Goal: Task Accomplishment & Management: Use online tool/utility

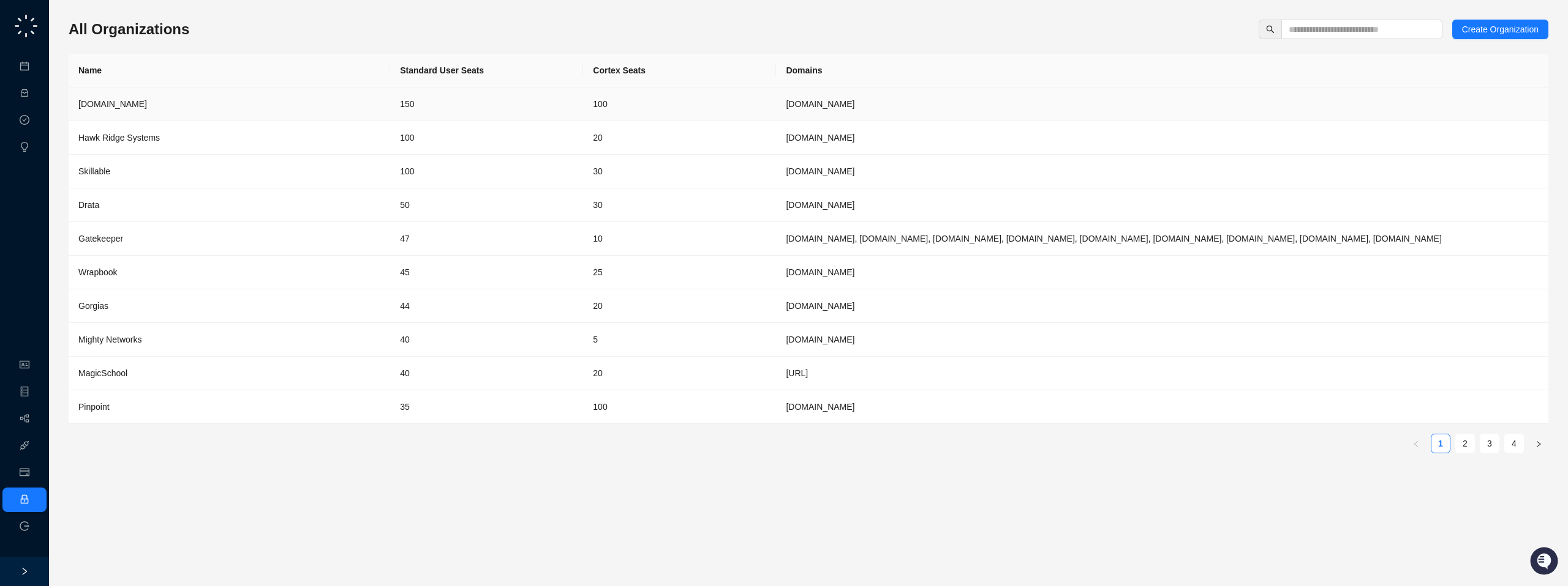
click at [159, 104] on div "[DOMAIN_NAME]" at bounding box center [229, 104] width 302 height 13
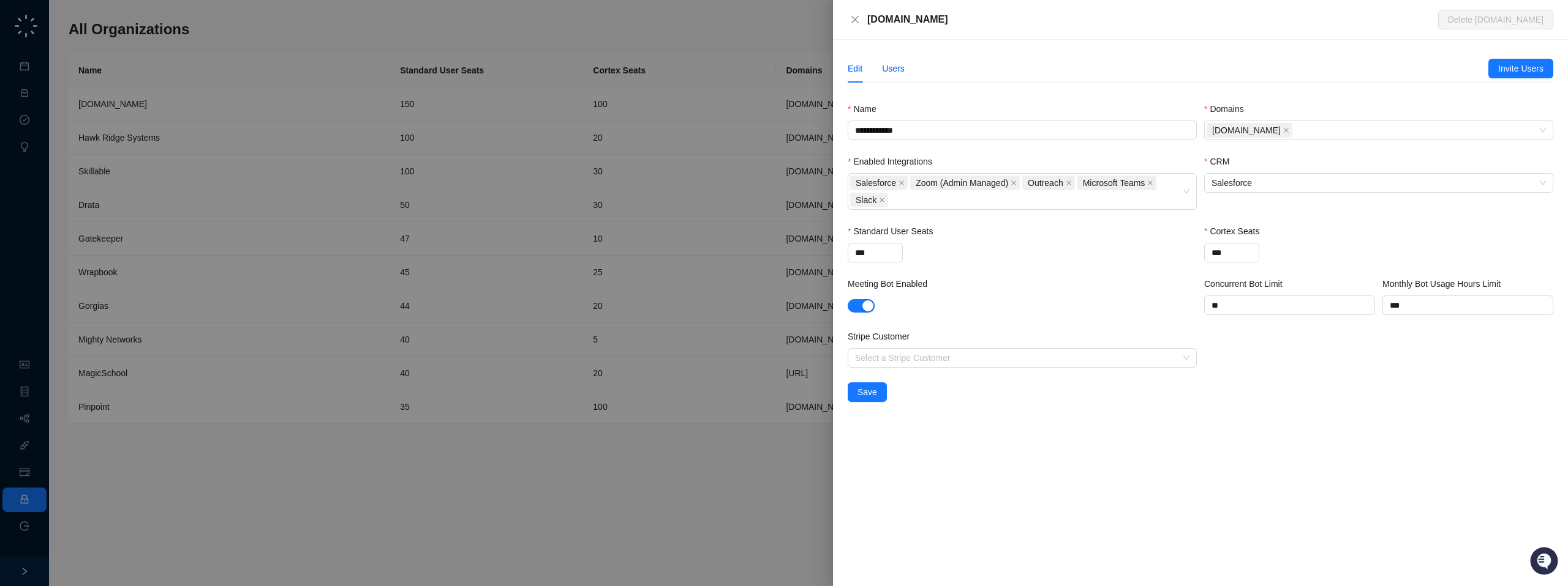
click at [892, 70] on div "Users" at bounding box center [893, 68] width 23 height 13
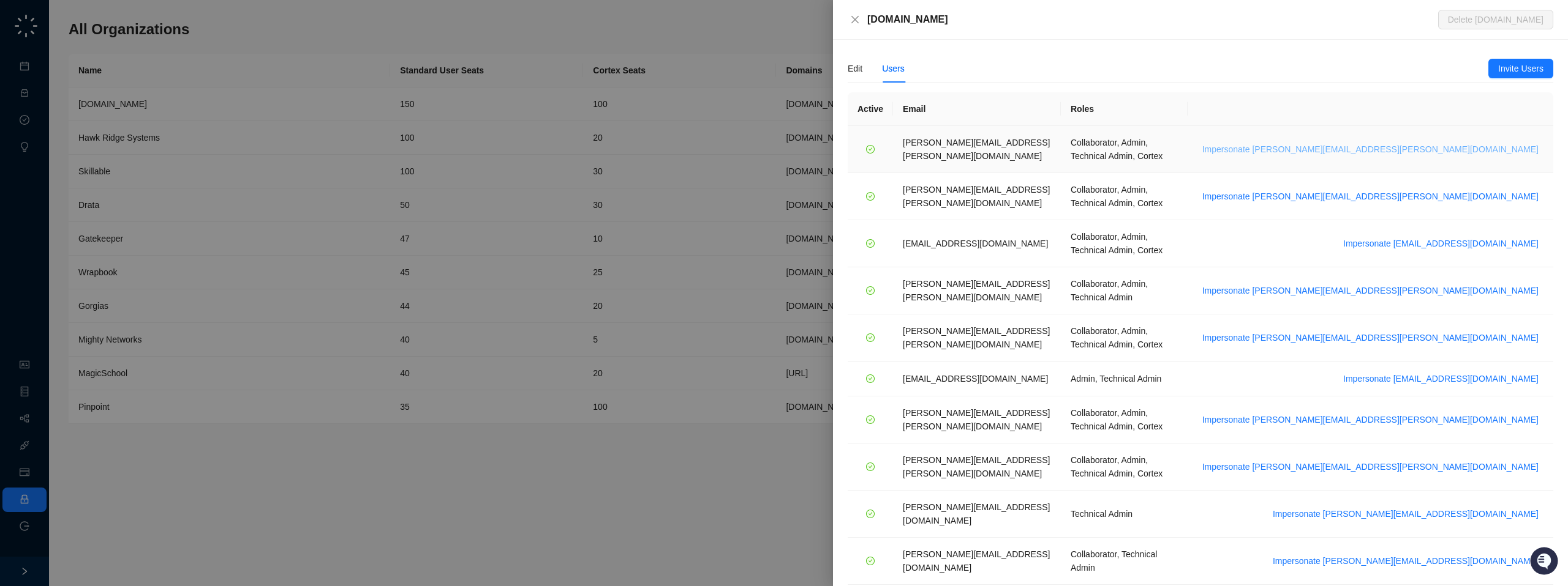
click at [1428, 144] on span "Impersonate alice.ketch@synthesia.io" at bounding box center [1370, 149] width 336 height 13
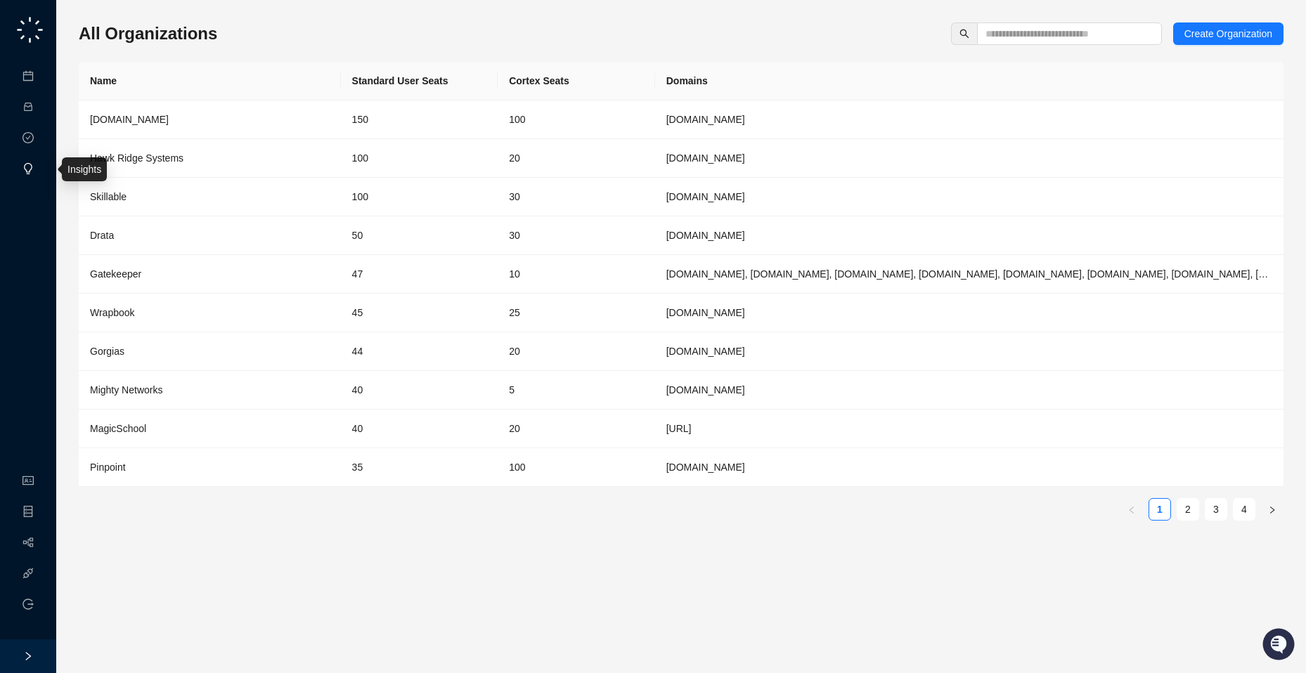
click at [41, 164] on link "Insights" at bounding box center [58, 169] width 34 height 11
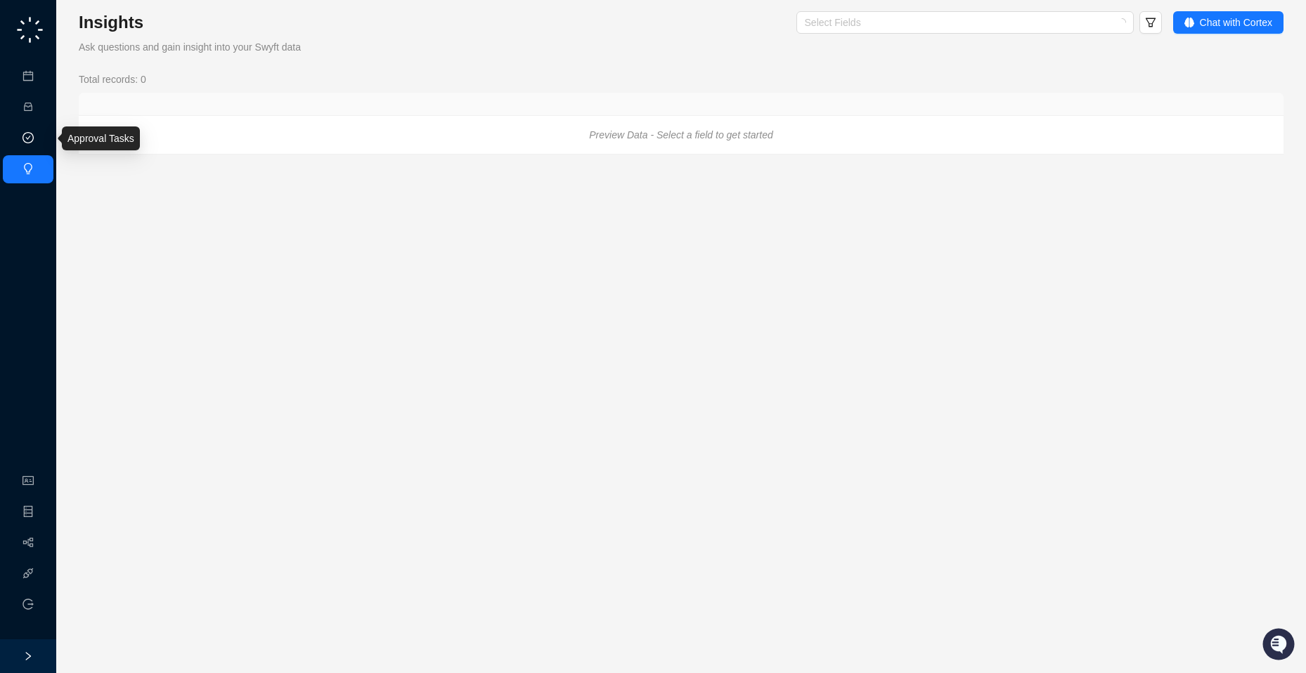
click at [41, 133] on link "Approval Tasks" at bounding box center [74, 138] width 67 height 11
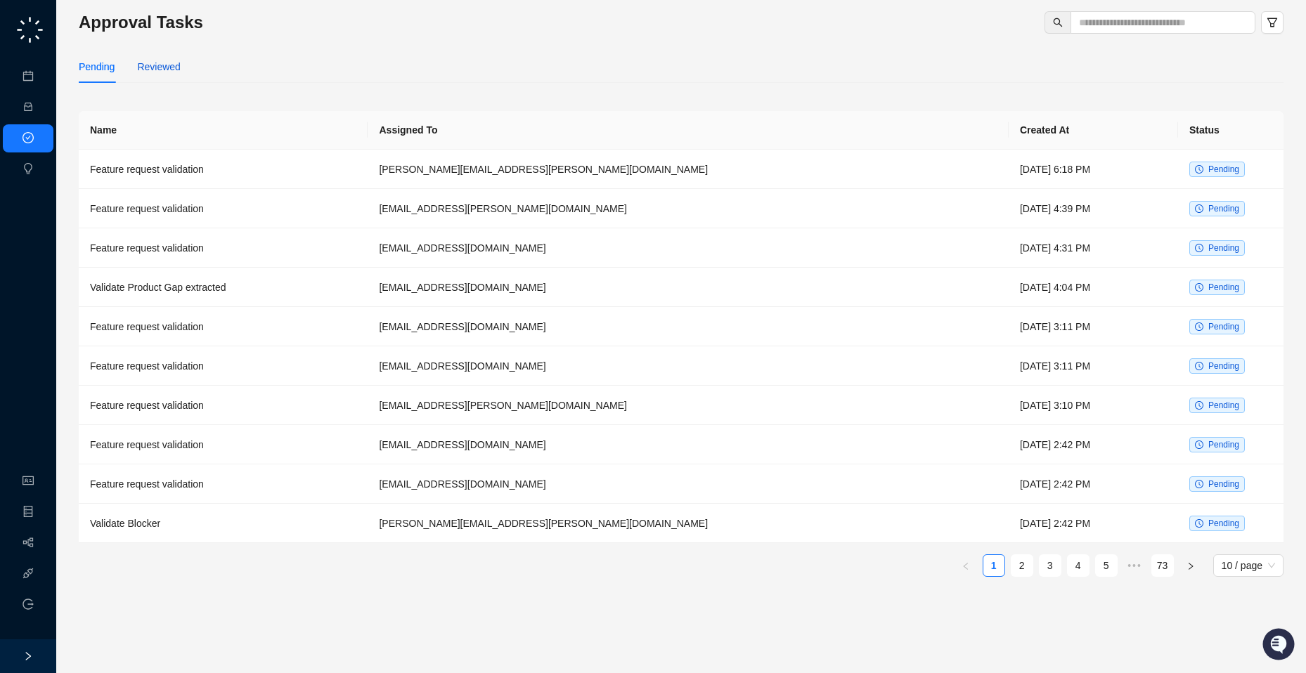
click at [169, 65] on div "Reviewed" at bounding box center [158, 66] width 43 height 15
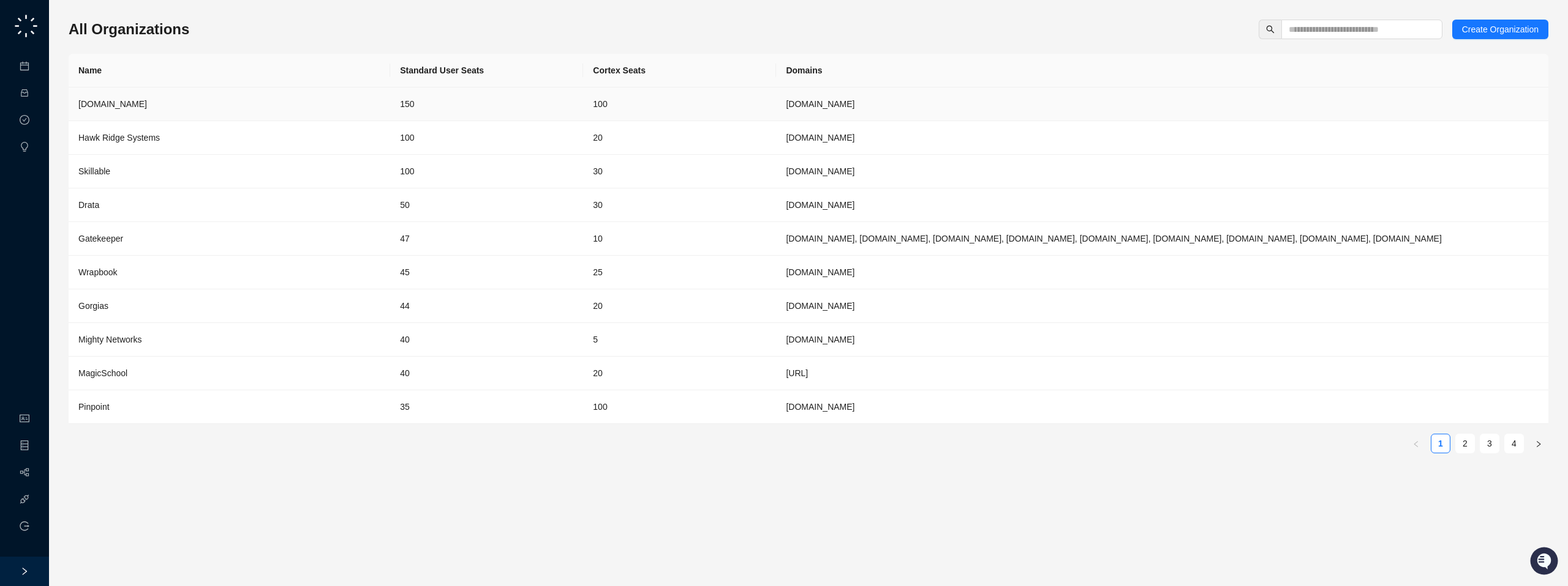
click at [551, 107] on td "150" at bounding box center [486, 104] width 193 height 34
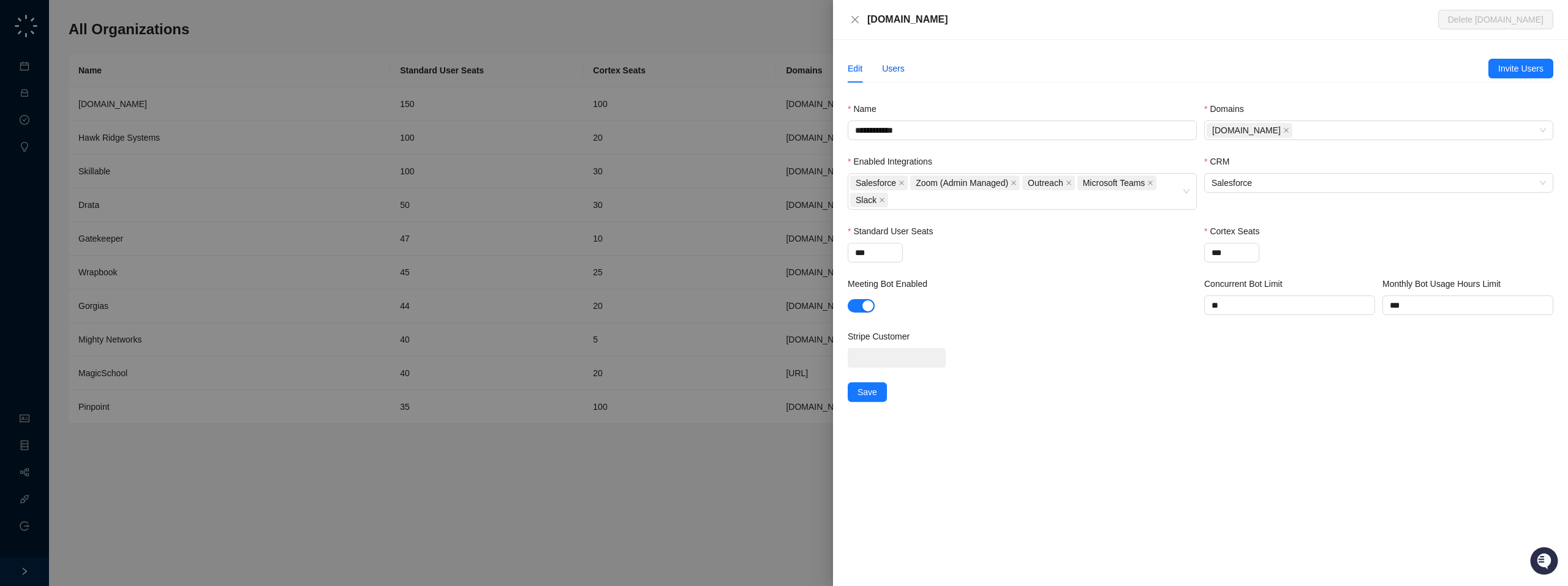
click at [899, 67] on div "Users" at bounding box center [893, 68] width 23 height 13
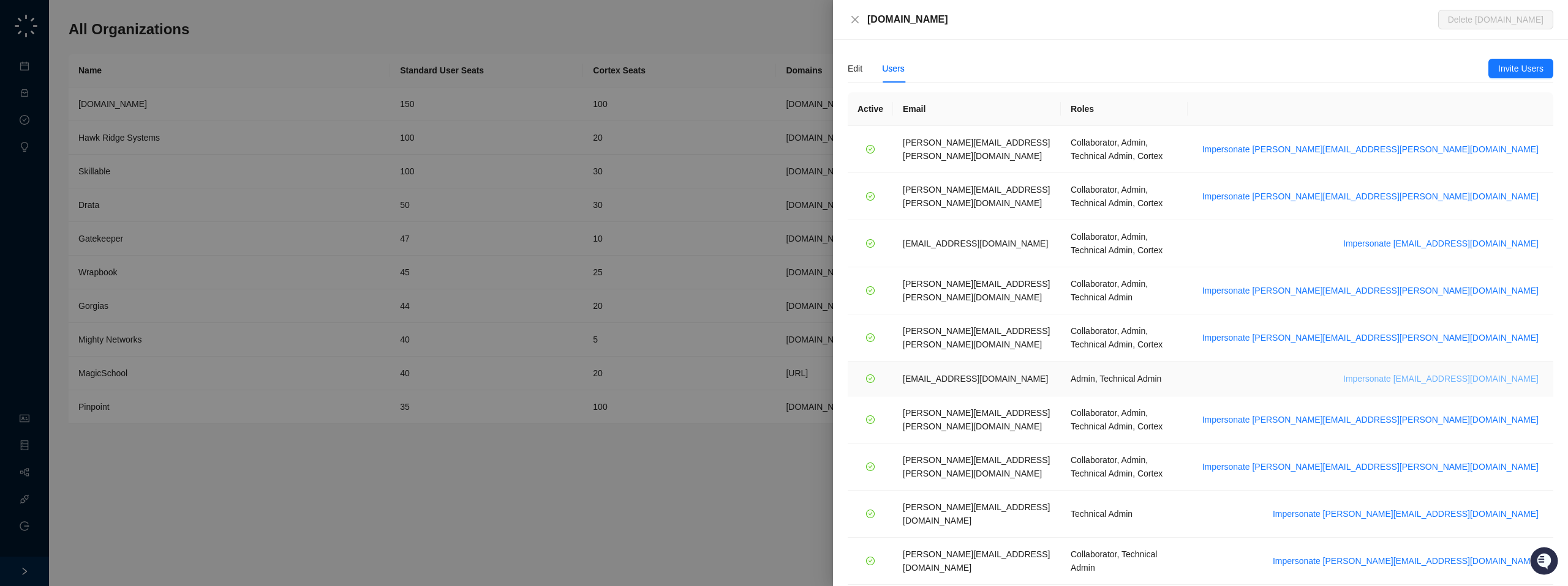
click at [1137, 372] on span "Impersonate service.okta@synthesia.io" at bounding box center [1441, 378] width 195 height 13
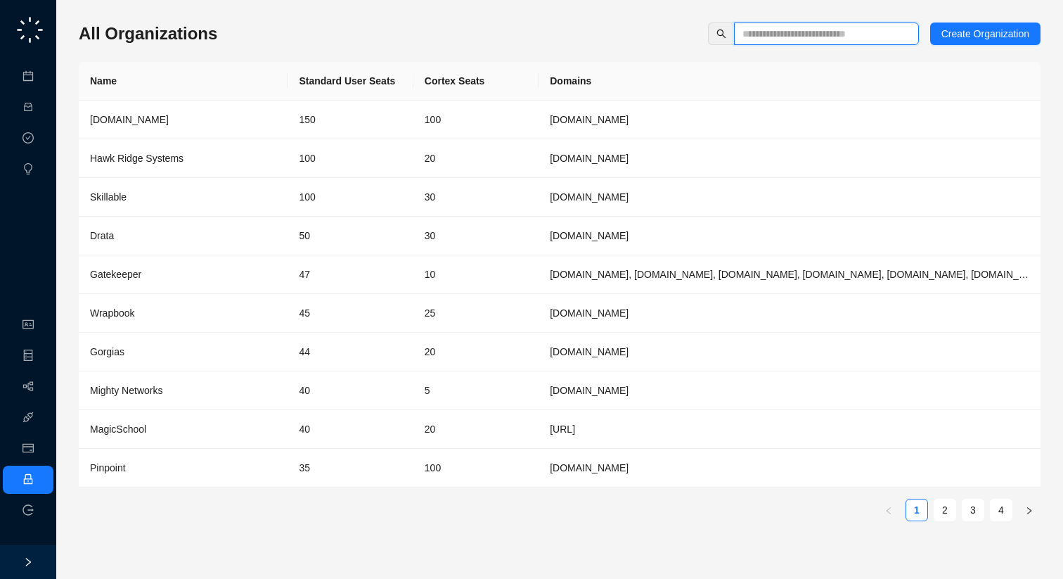
click at [754, 34] on input "text" at bounding box center [820, 33] width 157 height 15
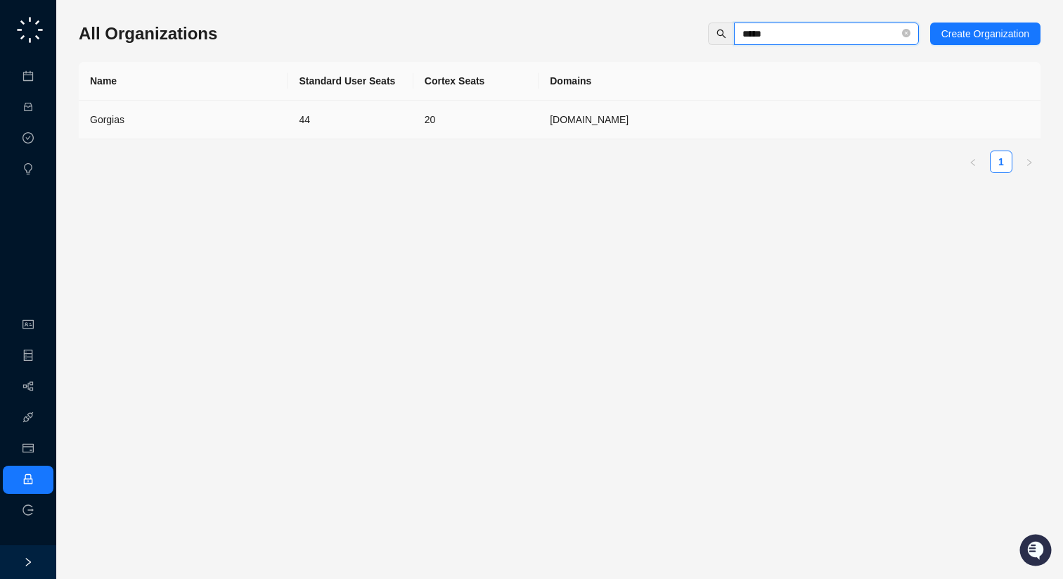
type input "*****"
click at [369, 107] on td "44" at bounding box center [350, 120] width 125 height 39
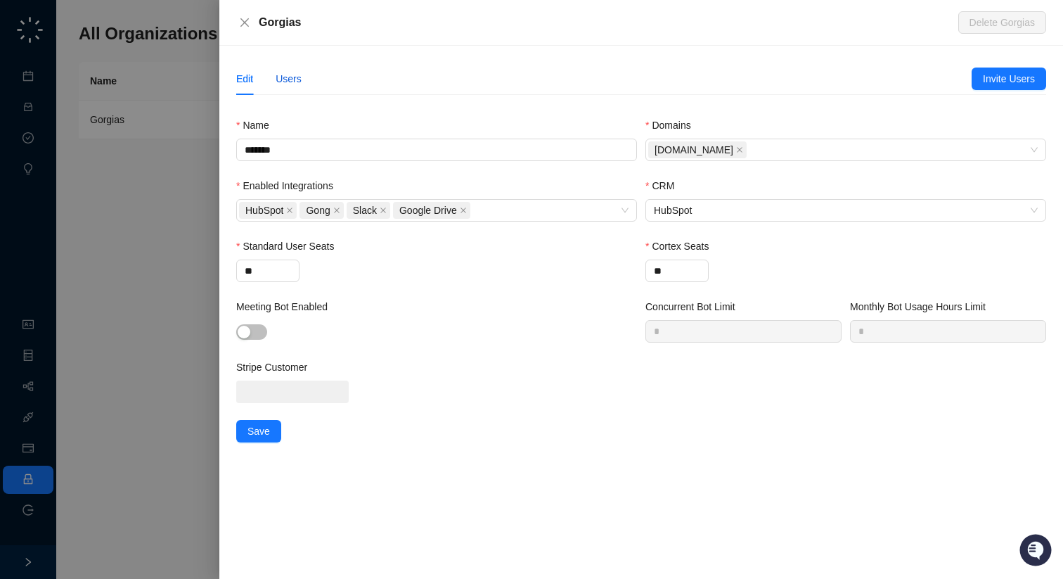
click at [295, 74] on div "Users" at bounding box center [289, 78] width 26 height 15
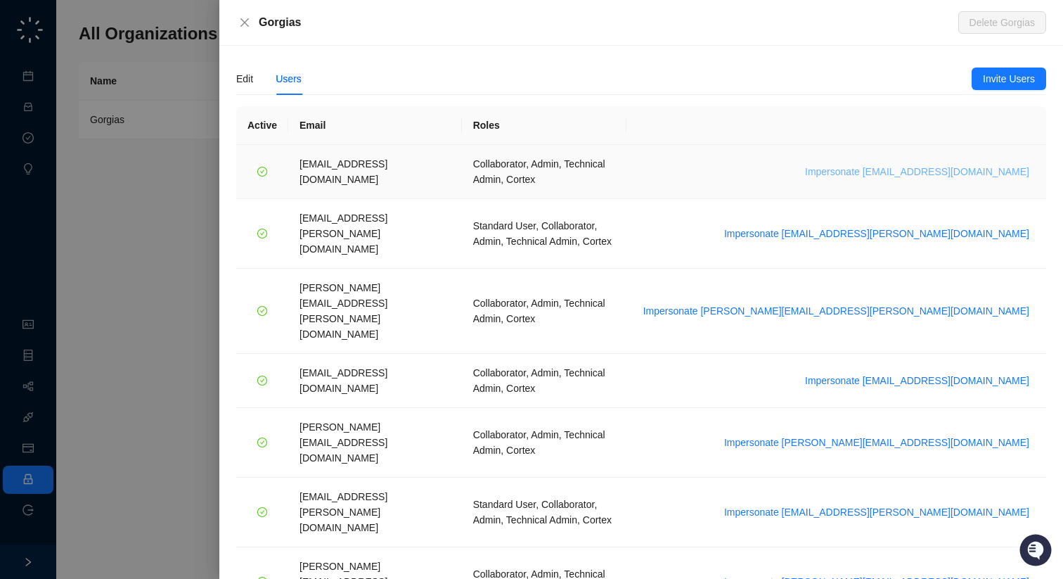
click at [870, 164] on span "Impersonate arash.akhiani@gorgias.com" at bounding box center [917, 171] width 224 height 15
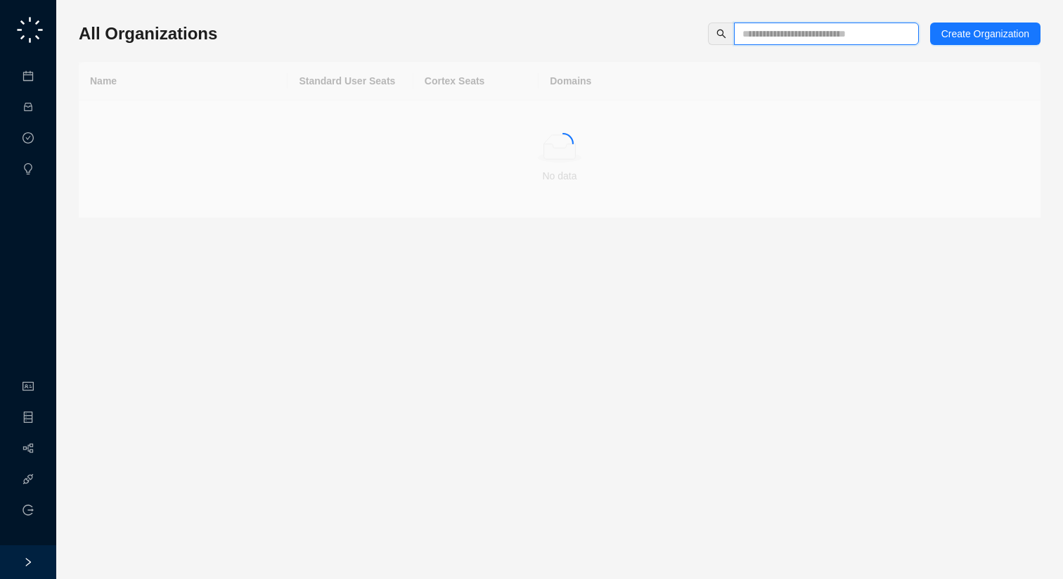
click at [851, 39] on input "text" at bounding box center [820, 33] width 157 height 15
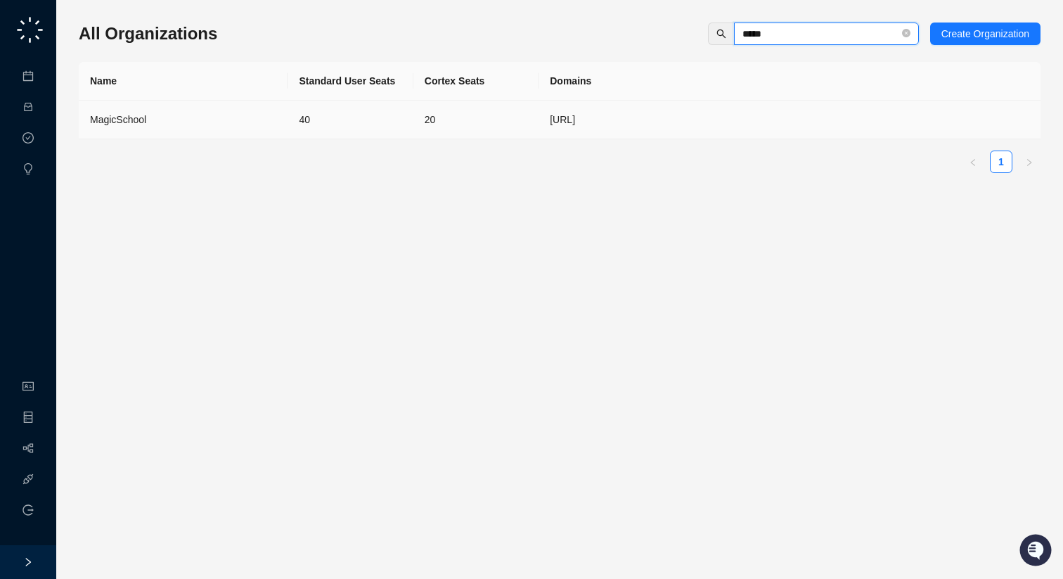
type input "*****"
click at [482, 117] on td "20" at bounding box center [475, 120] width 125 height 39
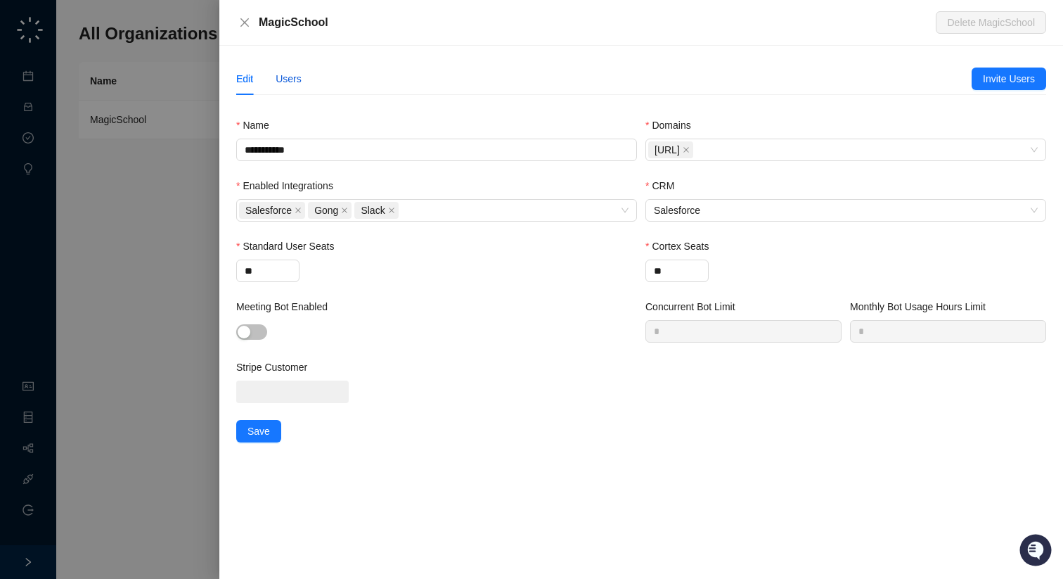
click at [285, 75] on div "Users" at bounding box center [289, 78] width 26 height 15
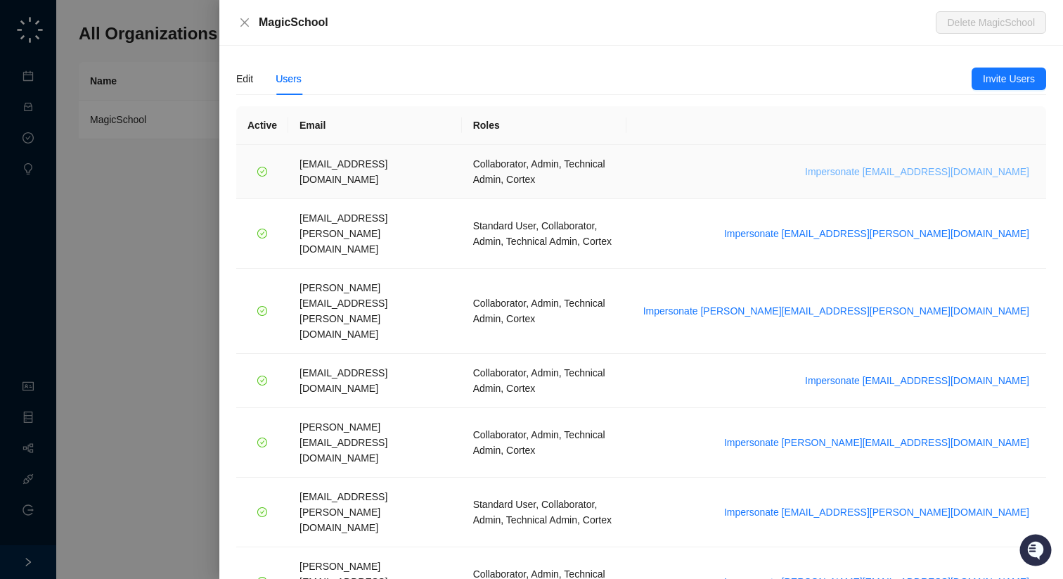
click at [915, 164] on span "Impersonate arash.akhiani@gorgias.com" at bounding box center [917, 171] width 224 height 15
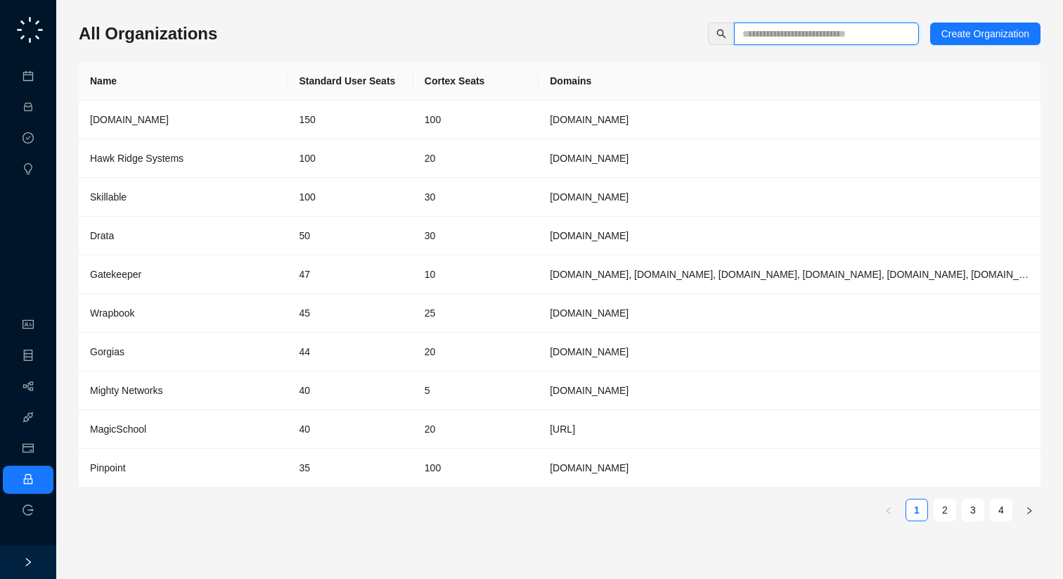
click at [818, 30] on input "text" at bounding box center [820, 33] width 157 height 15
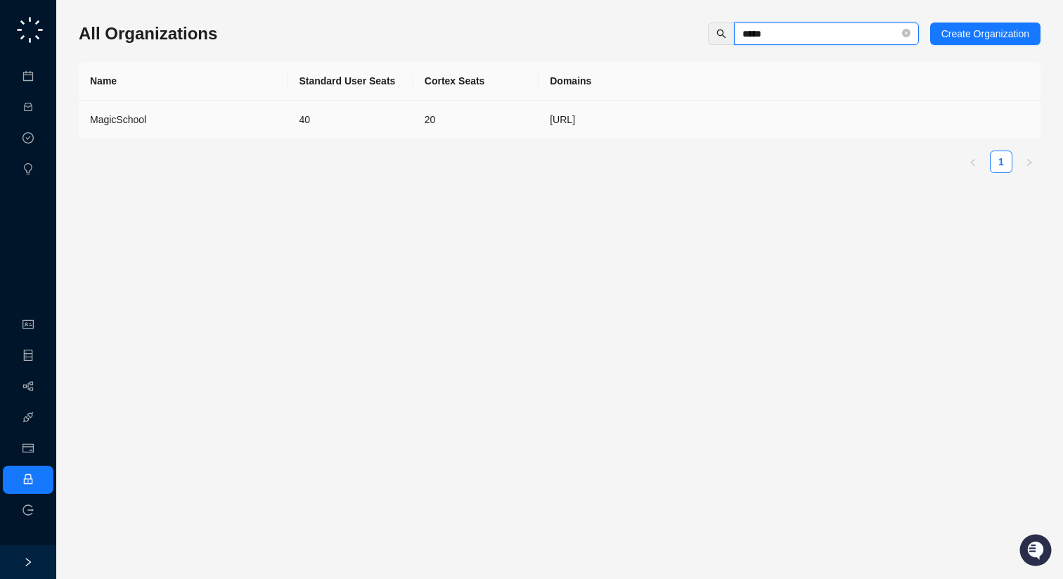
type input "*****"
click at [250, 107] on td "MagicSchool" at bounding box center [183, 120] width 209 height 39
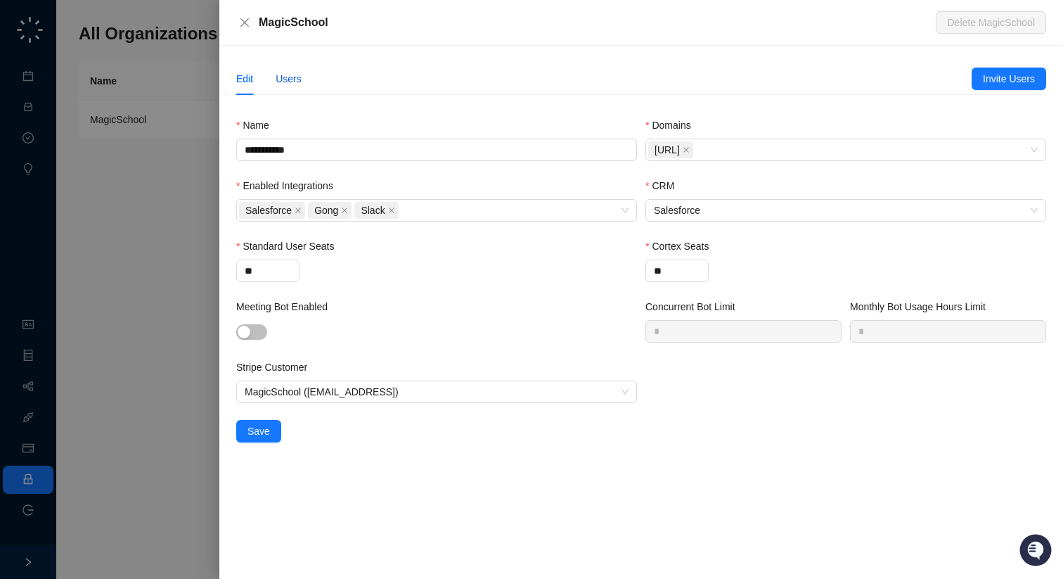
click at [295, 77] on div "Users" at bounding box center [289, 78] width 26 height 15
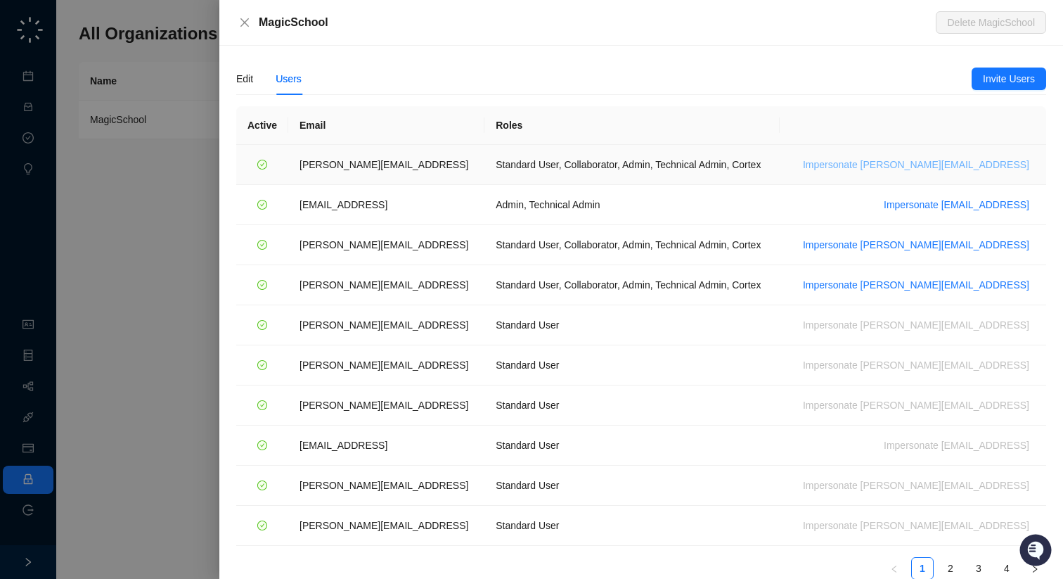
click at [912, 161] on span "Impersonate [PERSON_NAME][EMAIL_ADDRESS]" at bounding box center [916, 164] width 226 height 15
